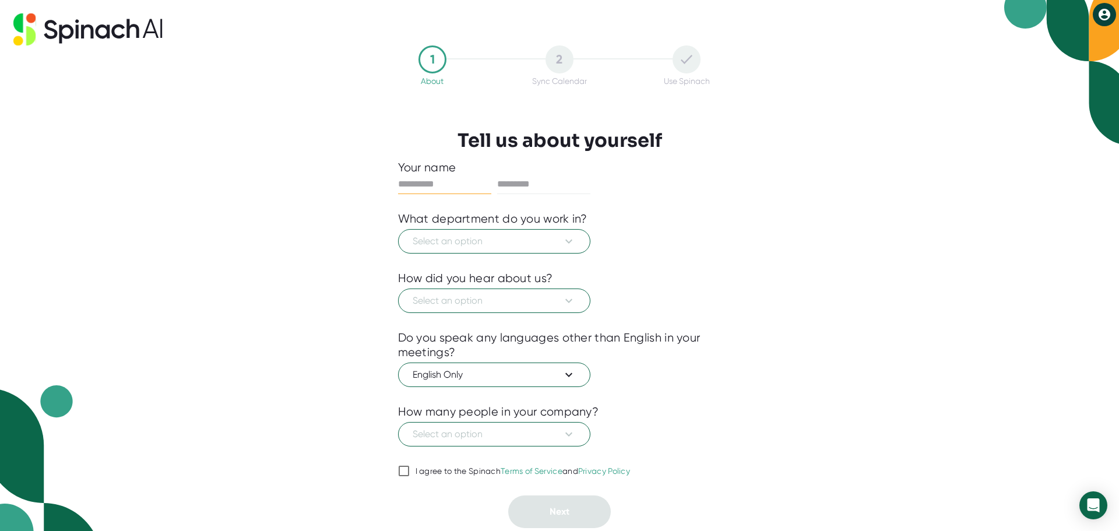
click at [445, 180] on input "text" at bounding box center [444, 184] width 93 height 19
type input "***"
type input "******"
click at [559, 237] on span "Select an option" at bounding box center [494, 241] width 163 height 14
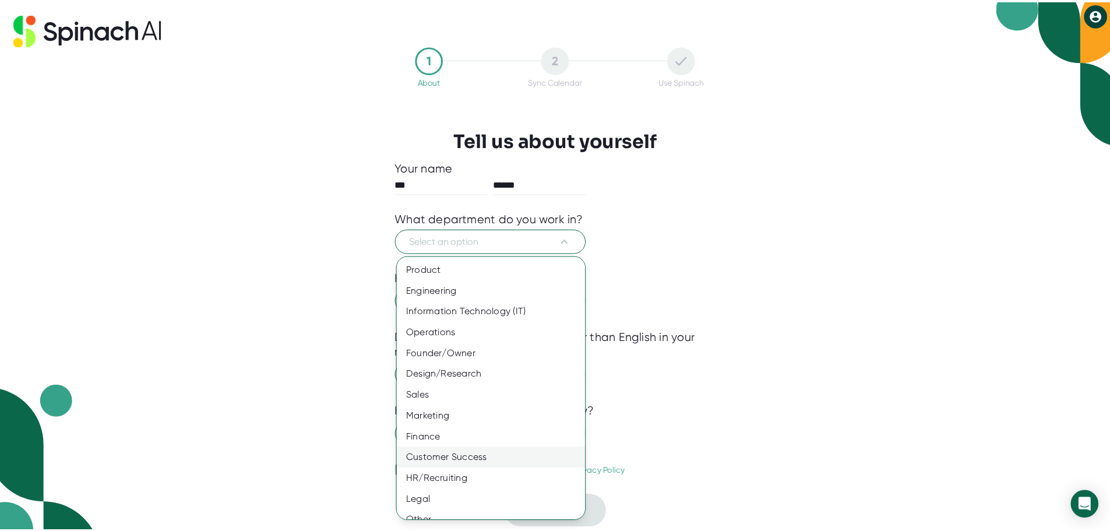
scroll to position [13, 0]
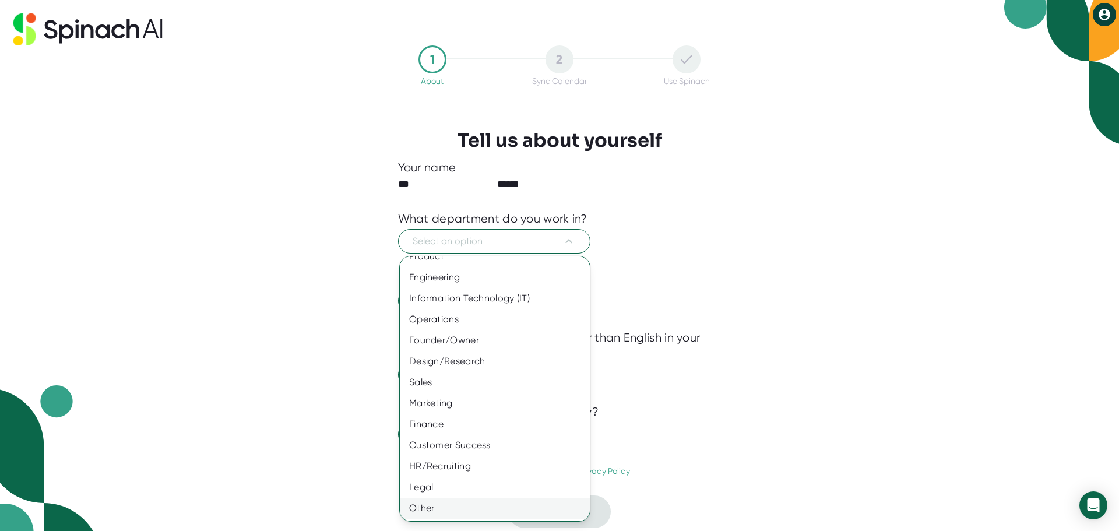
click at [462, 505] on div "Other" at bounding box center [499, 508] width 199 height 21
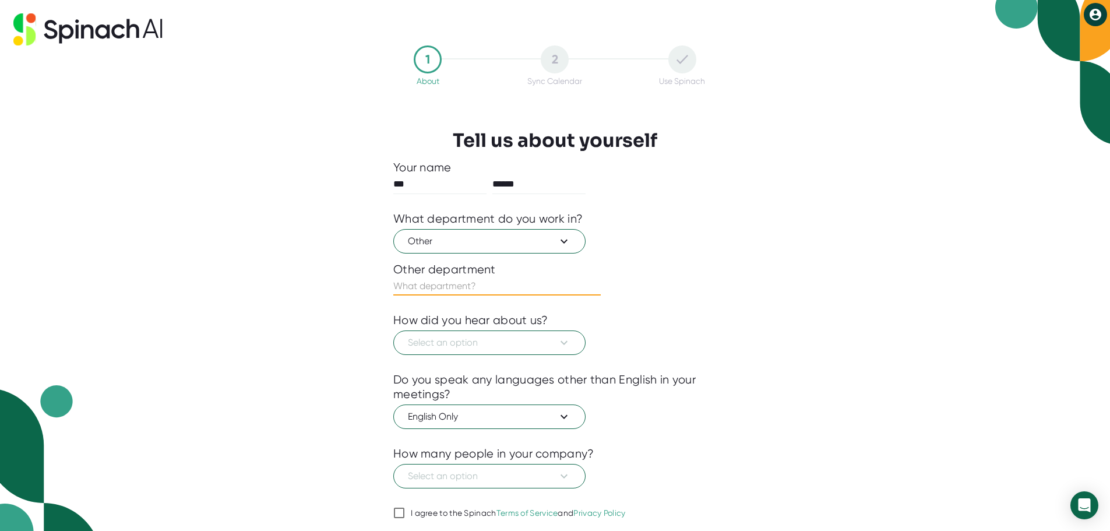
click at [490, 283] on input "text" at bounding box center [496, 286] width 207 height 19
type input "Professional Services"
click at [564, 340] on icon at bounding box center [564, 343] width 14 height 14
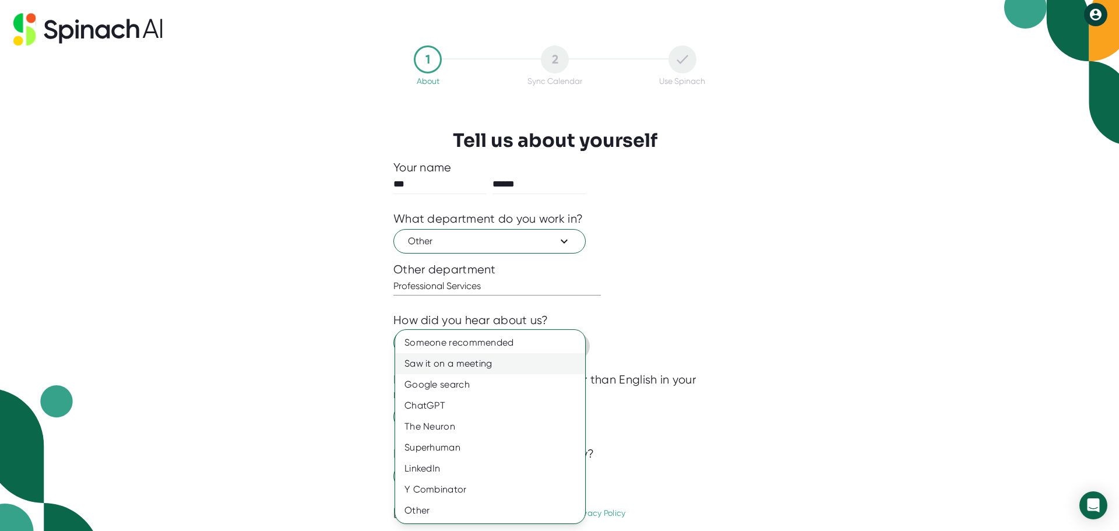
click at [499, 361] on div "Saw it on a meeting" at bounding box center [490, 363] width 190 height 21
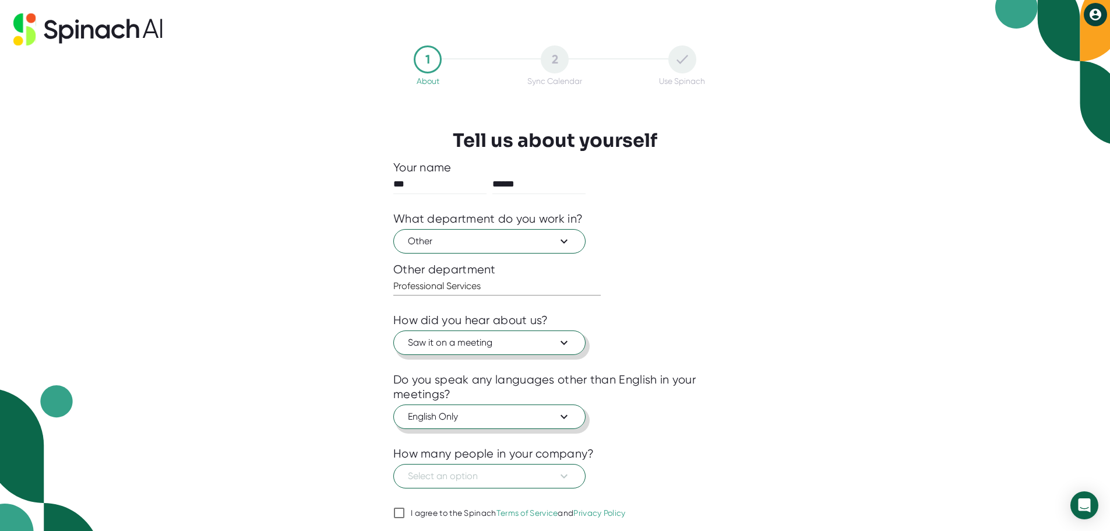
click at [518, 416] on span "English Only" at bounding box center [489, 417] width 163 height 14
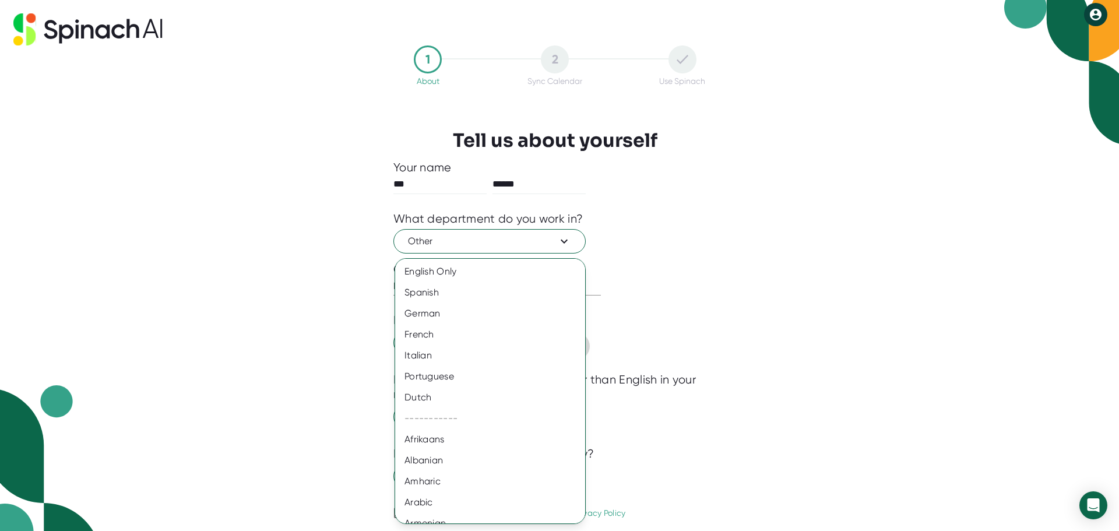
click at [731, 421] on div at bounding box center [559, 265] width 1119 height 531
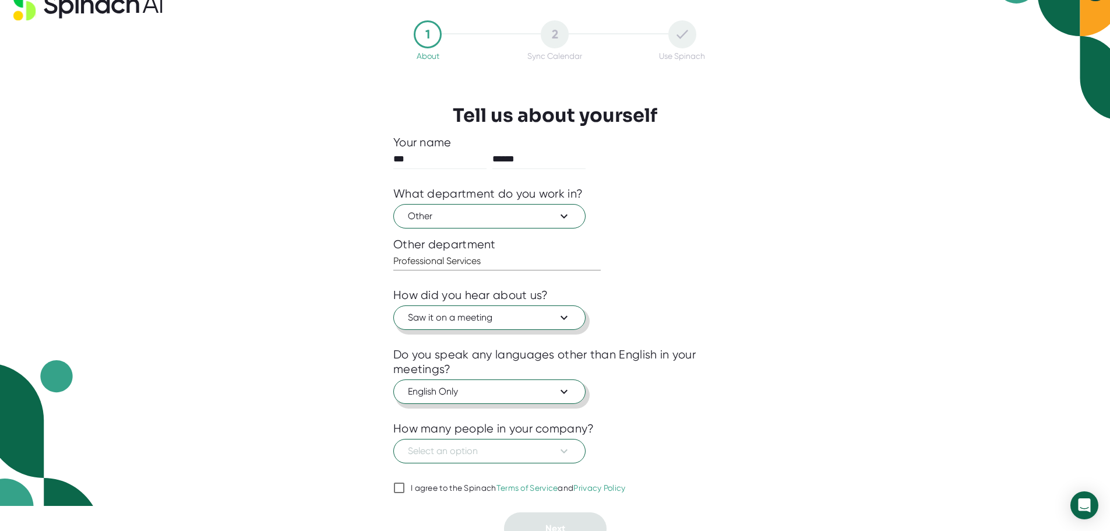
scroll to position [39, 0]
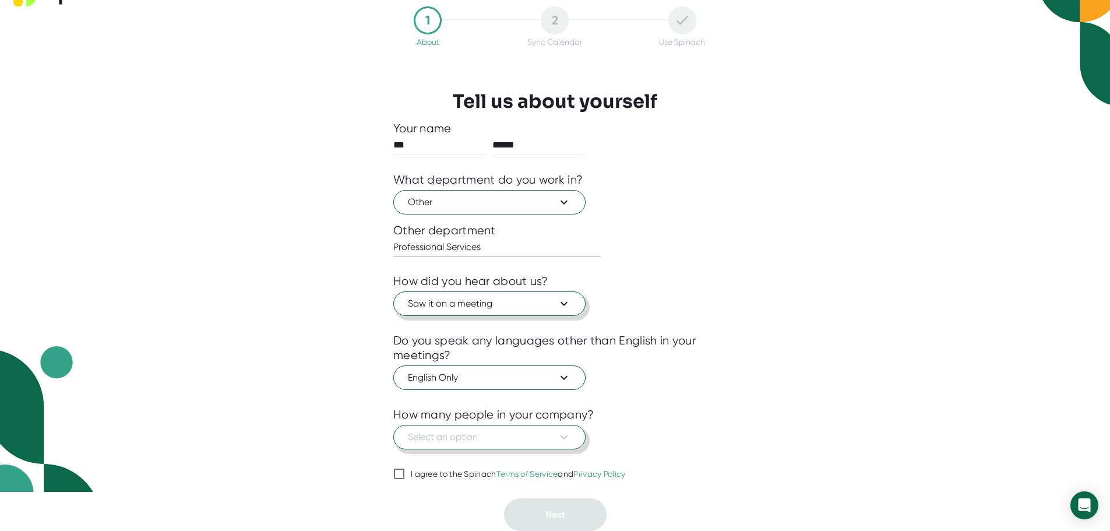
click at [572, 436] on button "Select an option" at bounding box center [489, 437] width 192 height 24
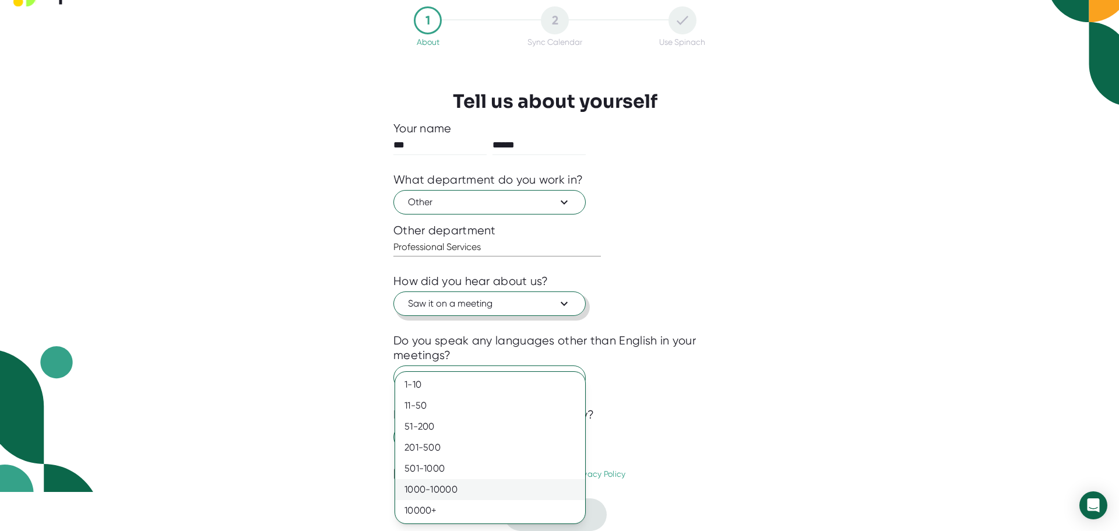
click at [448, 491] on div "1000-10000" at bounding box center [490, 489] width 190 height 21
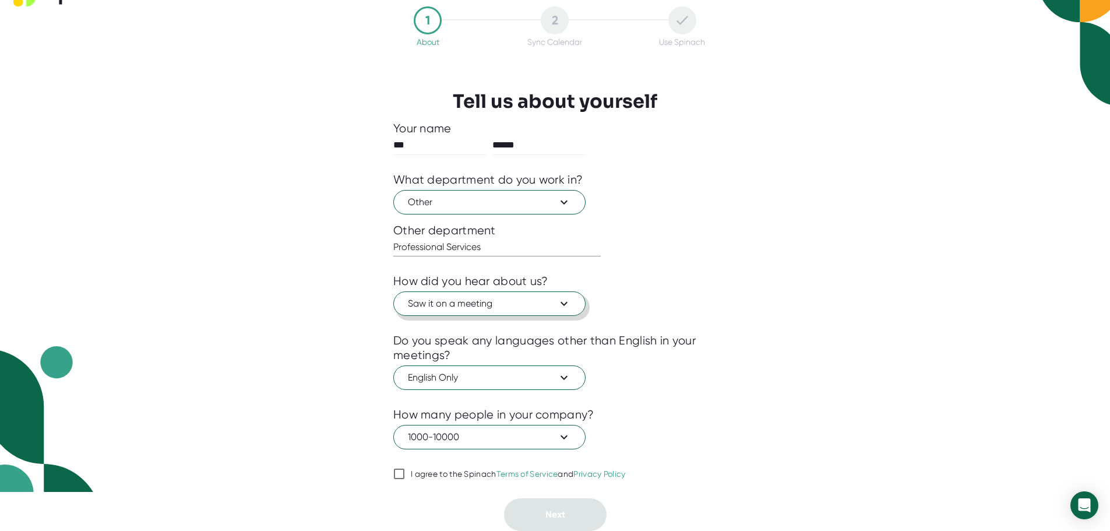
click at [395, 472] on input "I agree to the Spinach Terms of Service and Privacy Policy" at bounding box center [399, 474] width 12 height 14
checkbox input "true"
click at [549, 518] on span "Next" at bounding box center [555, 514] width 20 height 11
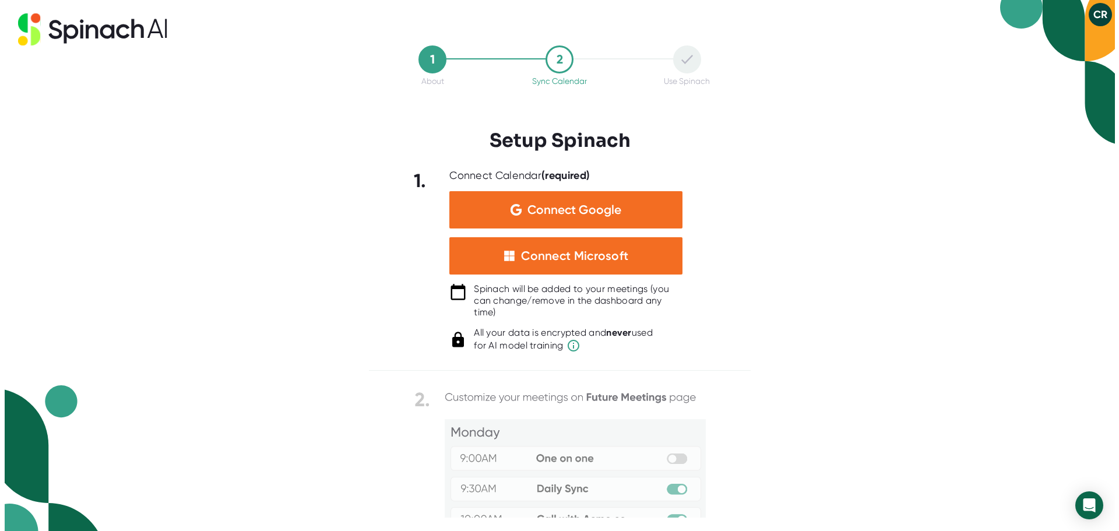
scroll to position [0, 0]
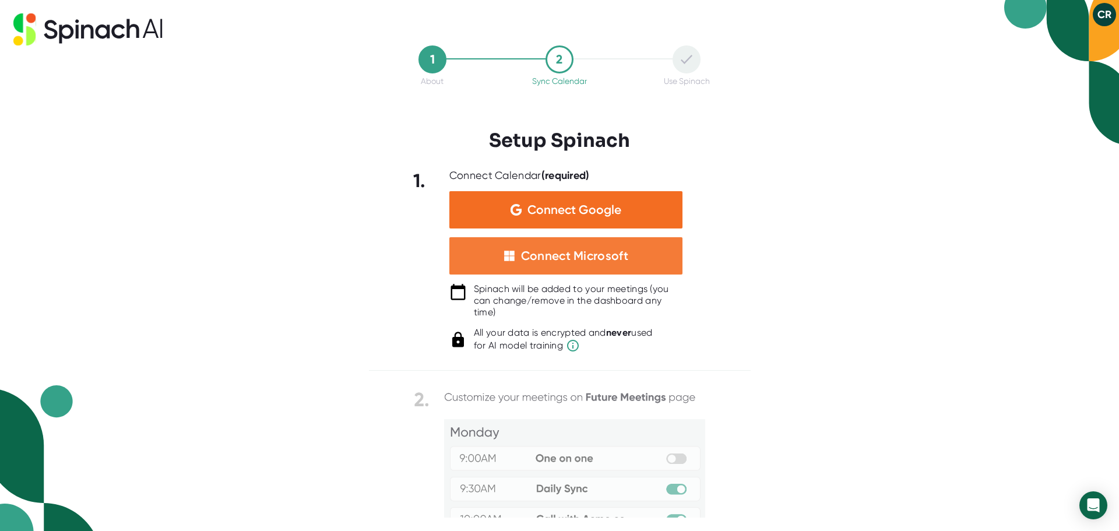
click at [571, 259] on div "Connect Microsoft" at bounding box center [574, 255] width 107 height 15
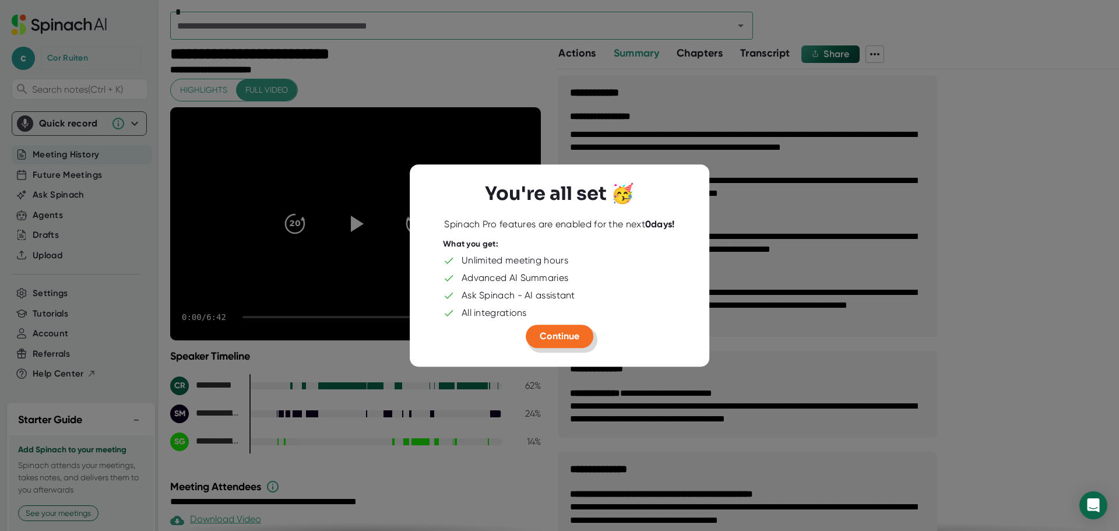
click at [564, 335] on span "Continue" at bounding box center [560, 335] width 40 height 11
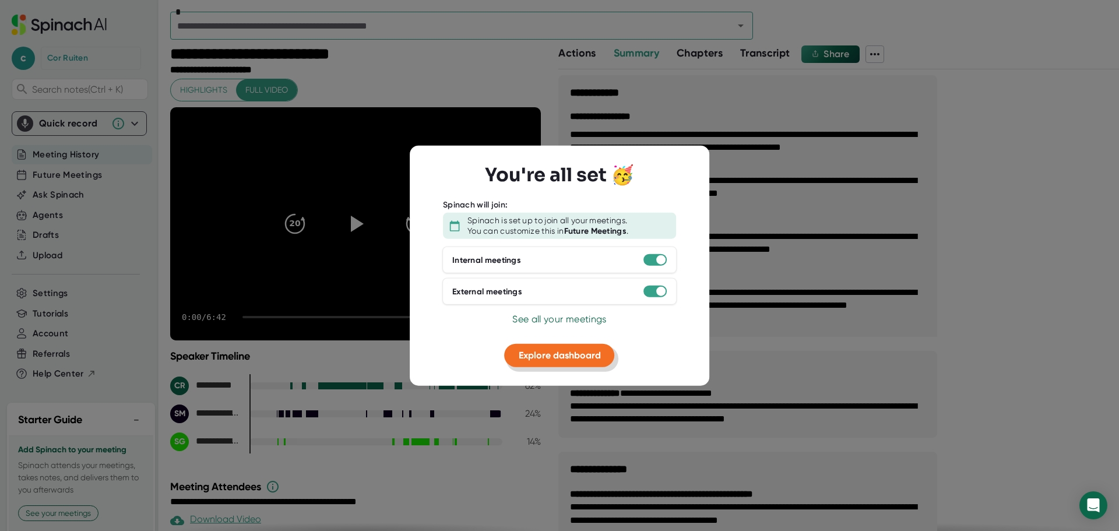
click at [564, 358] on span "Explore dashboard" at bounding box center [560, 355] width 82 height 11
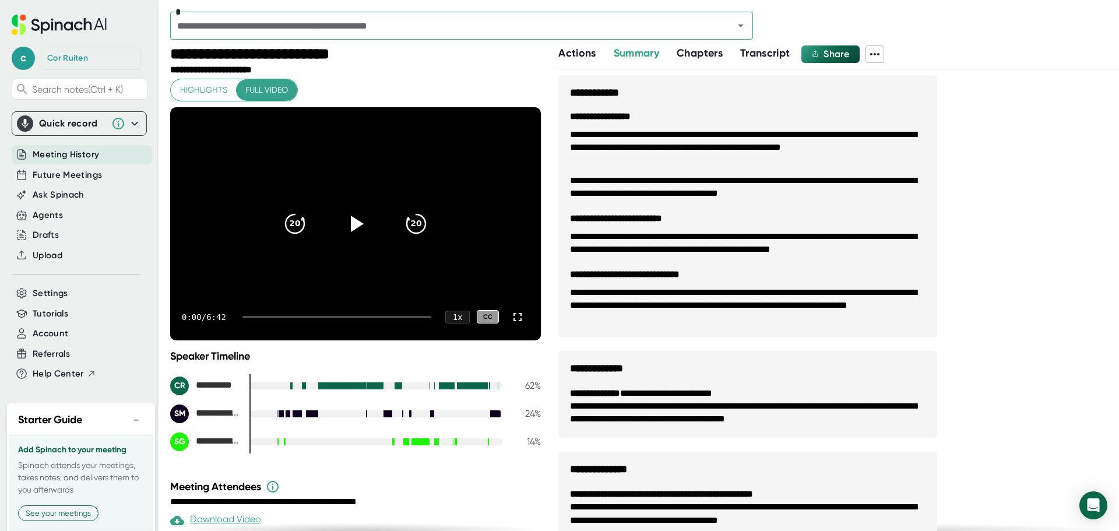
click at [130, 122] on icon at bounding box center [135, 124] width 14 height 14
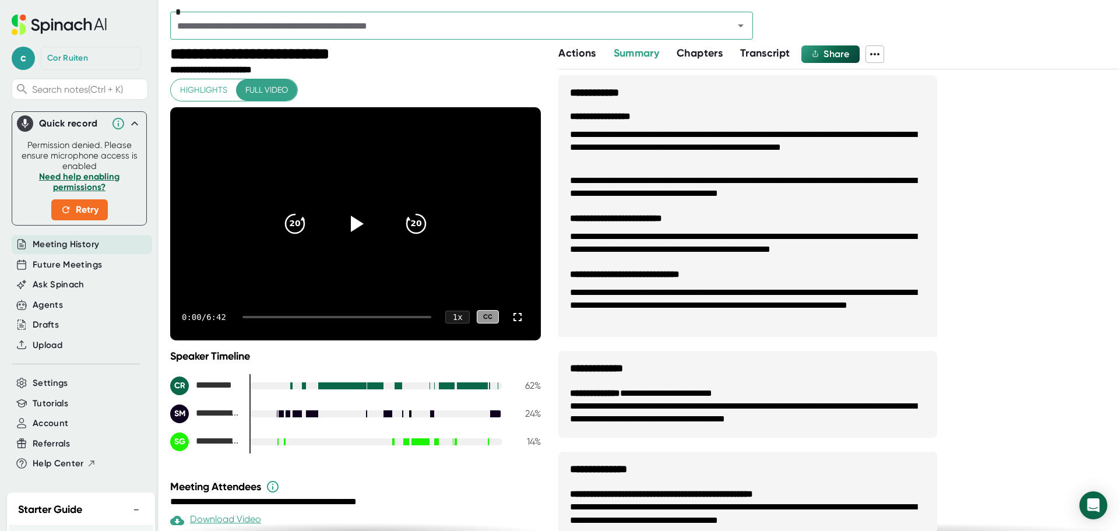
click at [128, 121] on icon at bounding box center [135, 124] width 14 height 14
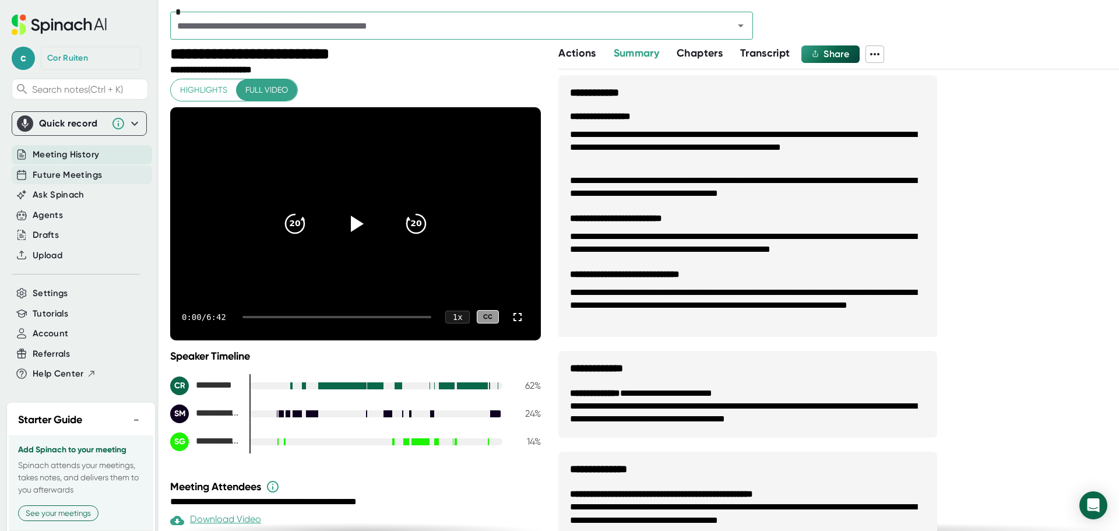
click at [81, 173] on span "Future Meetings" at bounding box center [67, 174] width 69 height 13
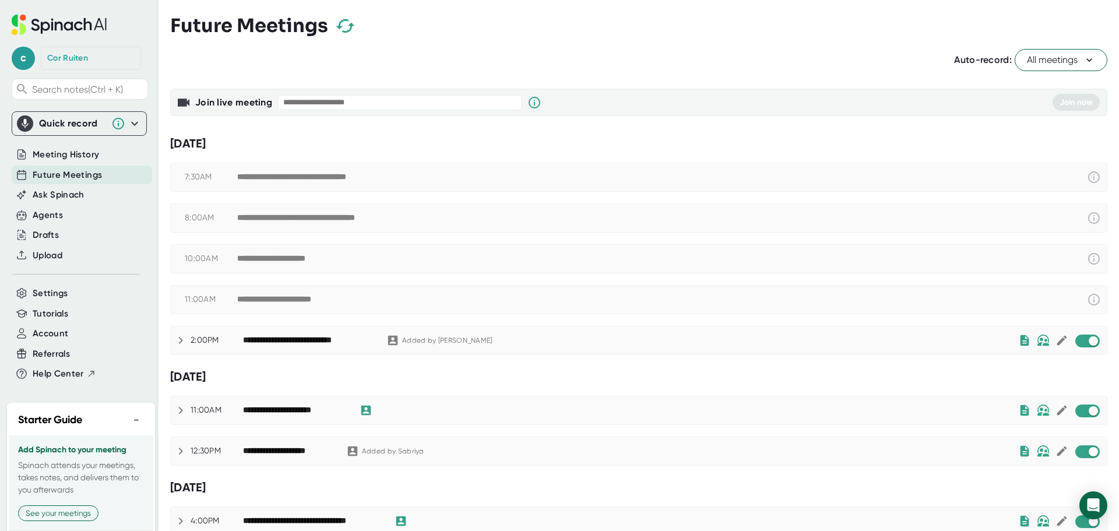
click at [181, 341] on icon at bounding box center [181, 340] width 4 height 7
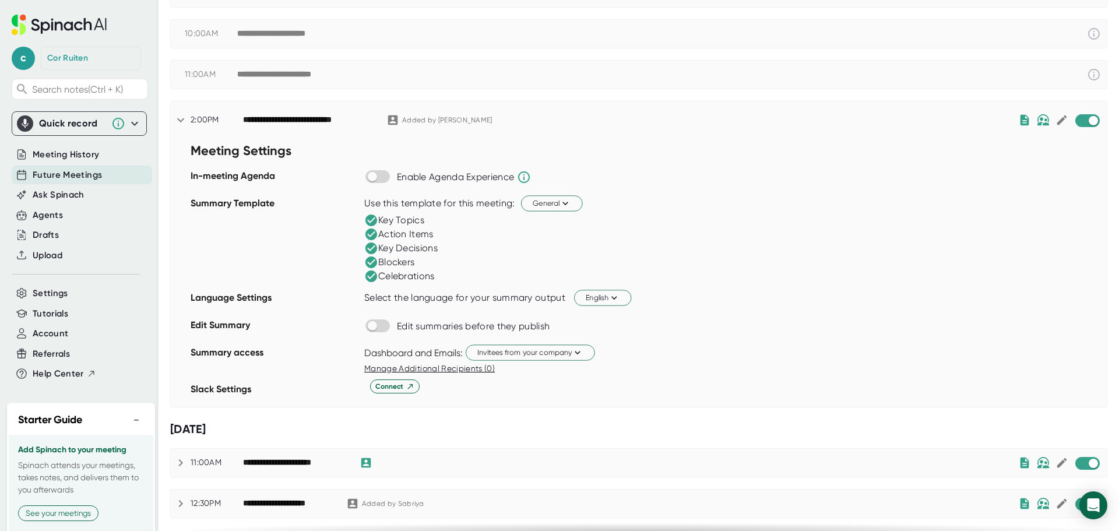
scroll to position [233, 0]
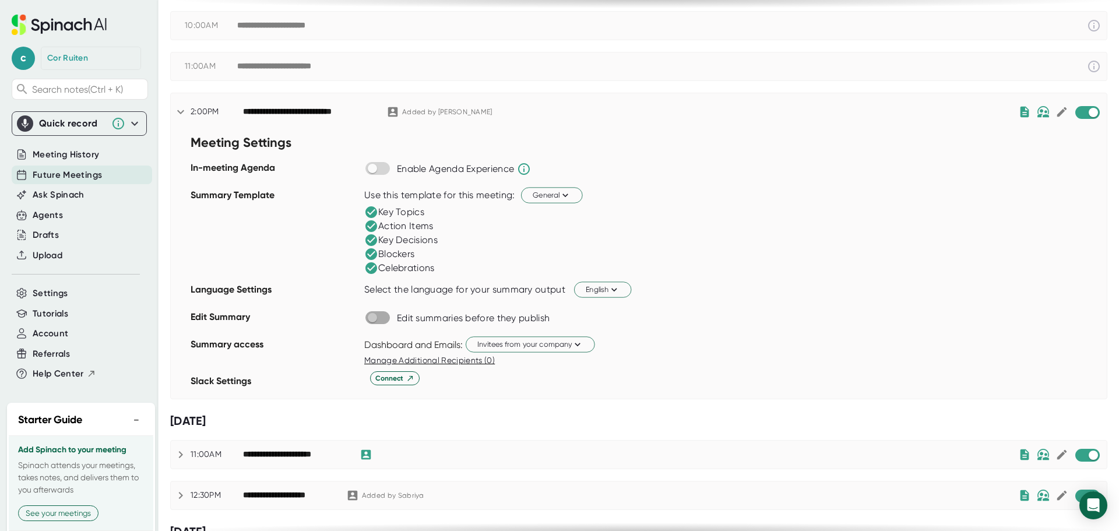
click at [379, 318] on input "checkbox" at bounding box center [371, 317] width 33 height 10
checkbox input "true"
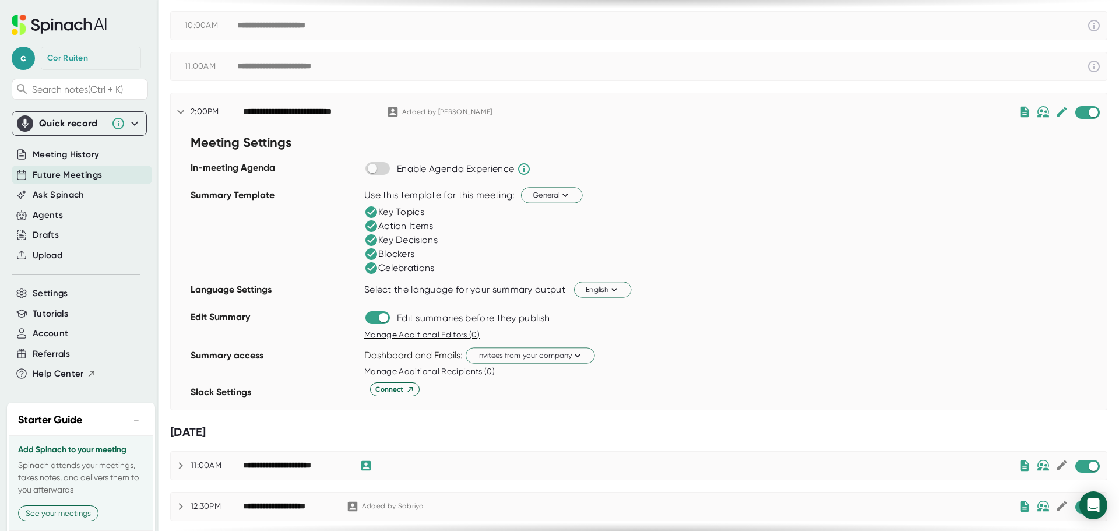
click at [388, 333] on span "Manage Additional Editors (0)" at bounding box center [421, 334] width 115 height 9
click at [529, 168] on icon at bounding box center [524, 169] width 14 height 14
click at [564, 191] on icon at bounding box center [564, 194] width 11 height 11
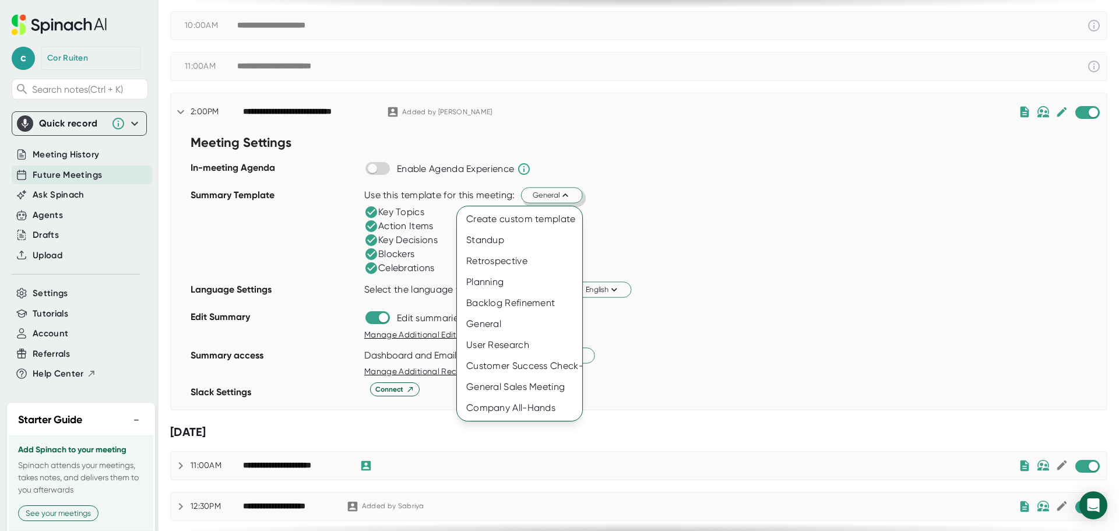
click at [647, 178] on div at bounding box center [559, 265] width 1119 height 531
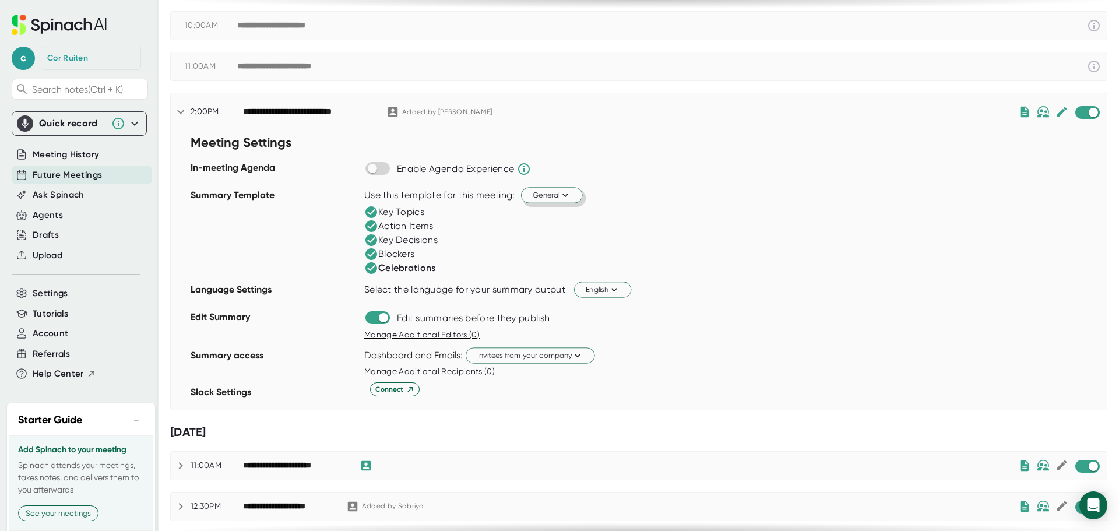
click at [372, 270] on icon at bounding box center [371, 268] width 12 height 12
click at [182, 107] on icon at bounding box center [181, 112] width 14 height 14
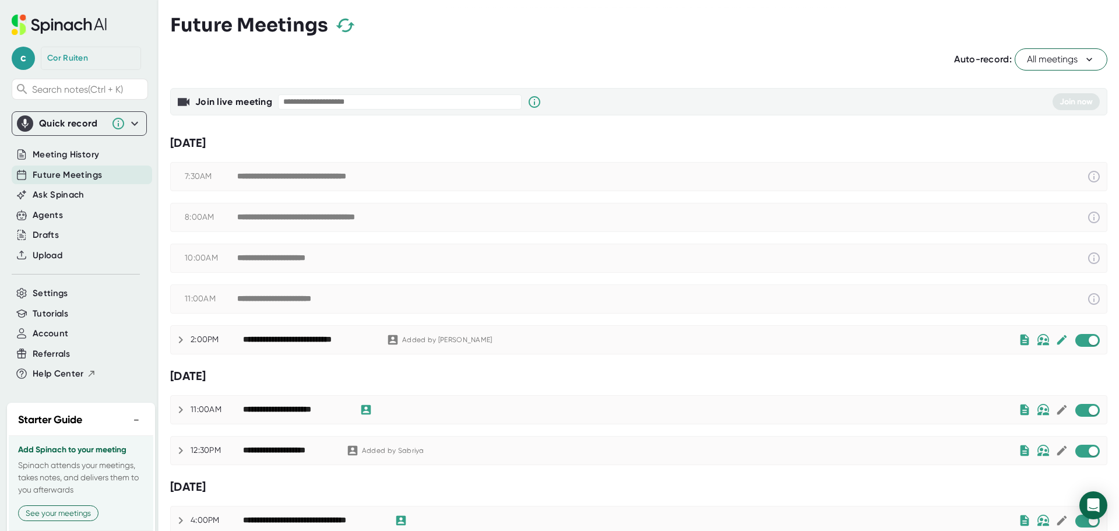
scroll to position [0, 0]
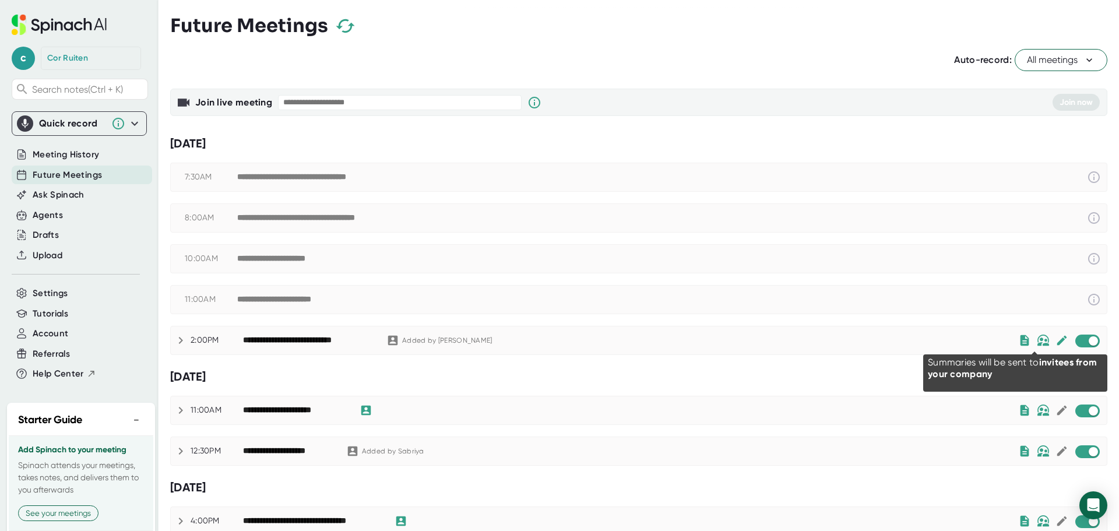
click at [1037, 341] on img at bounding box center [1043, 341] width 13 height 12
click at [1036, 341] on icon at bounding box center [1042, 340] width 13 height 13
click at [1037, 341] on icon at bounding box center [1043, 340] width 12 height 8
click at [1057, 339] on icon at bounding box center [1062, 341] width 10 height 10
click at [1055, 339] on icon at bounding box center [1061, 340] width 13 height 13
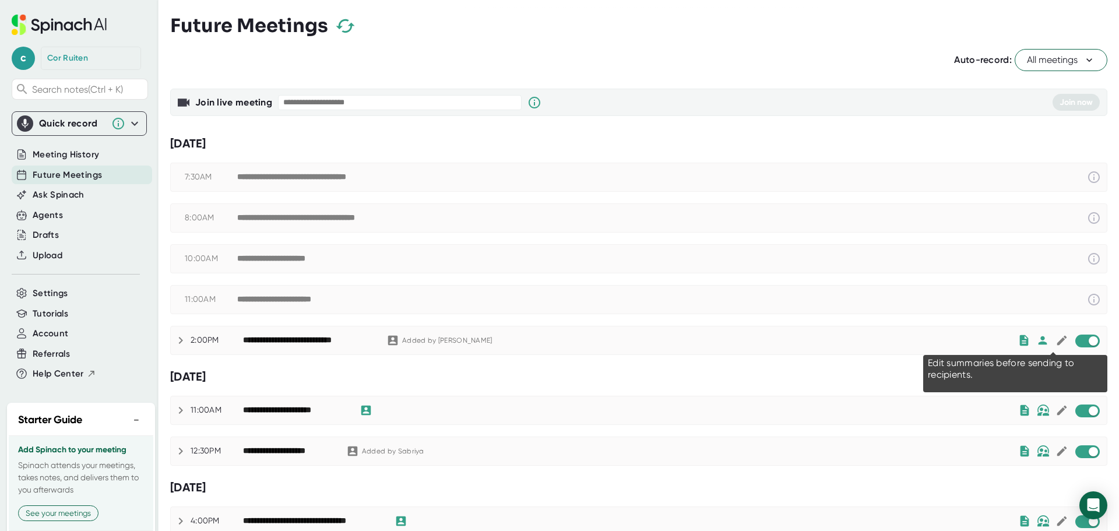
checkbox input "true"
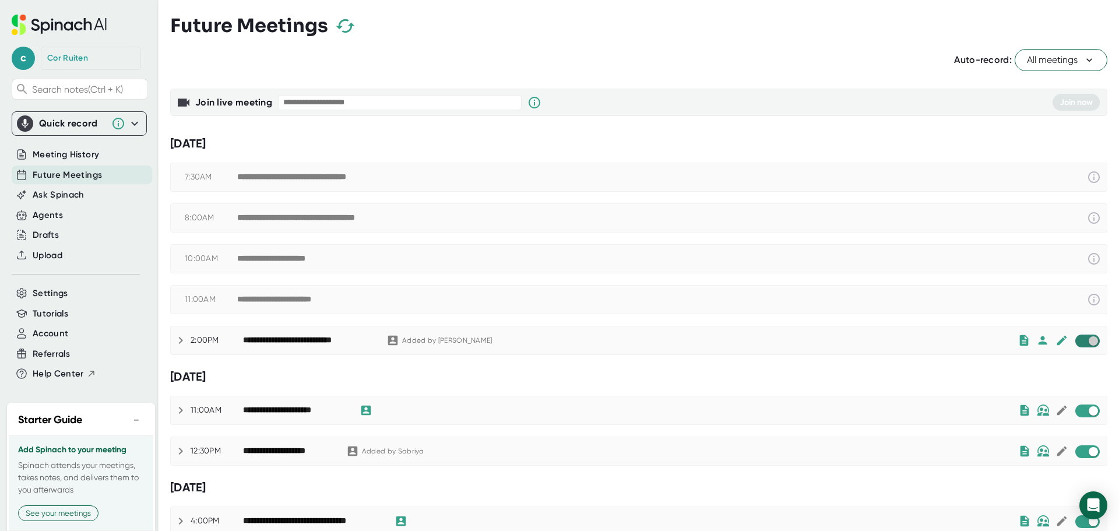
click at [1079, 344] on input "checkbox" at bounding box center [1092, 341] width 33 height 10
checkbox input "true"
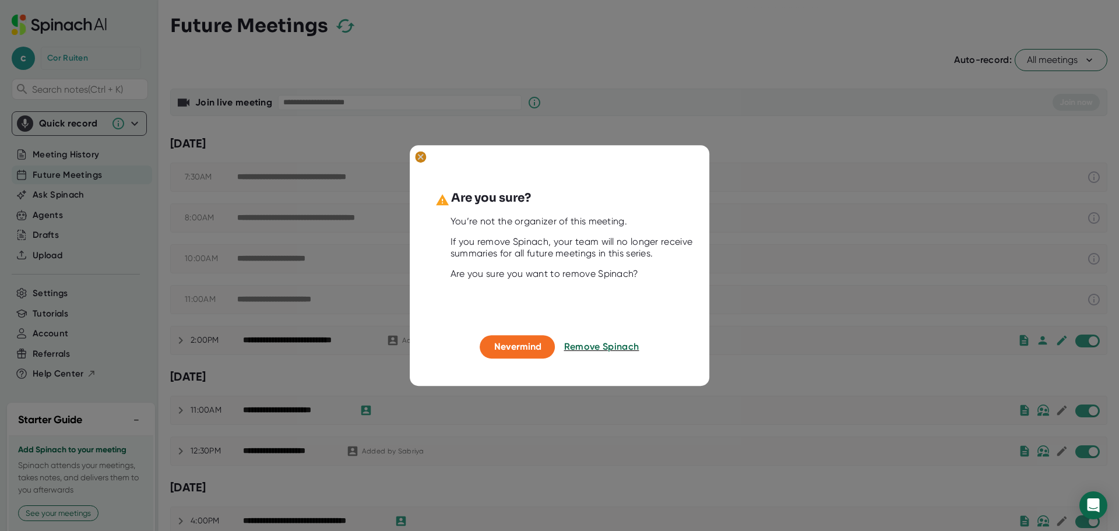
click at [421, 159] on ellipse at bounding box center [420, 157] width 11 height 12
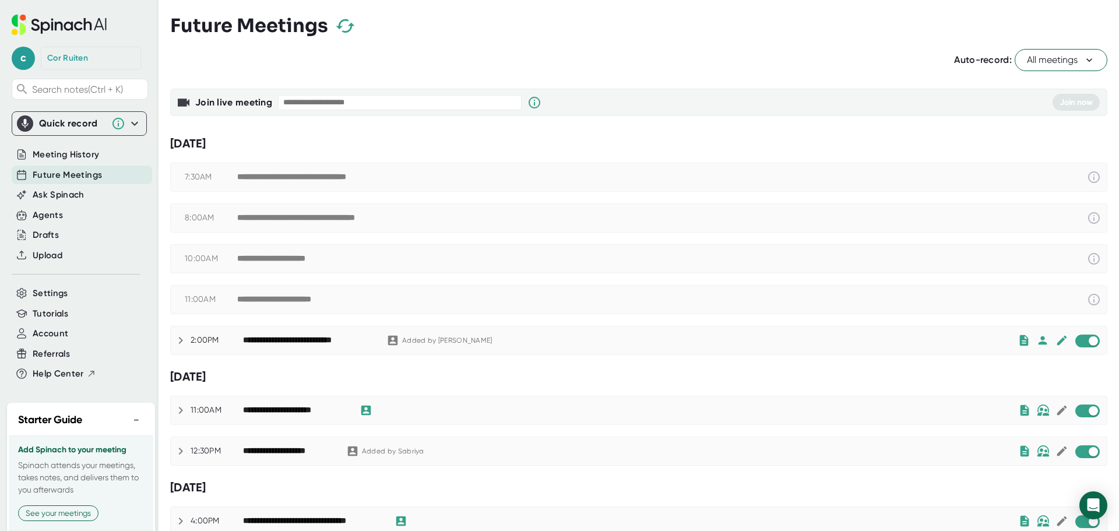
drag, startPoint x: 347, startPoint y: 64, endPoint x: 353, endPoint y: 70, distance: 8.7
click at [349, 67] on div "Auto-record: All meetings" at bounding box center [638, 60] width 937 height 22
click at [345, 34] on icon "button" at bounding box center [345, 26] width 20 height 20
